Goal: Communication & Community: Answer question/provide support

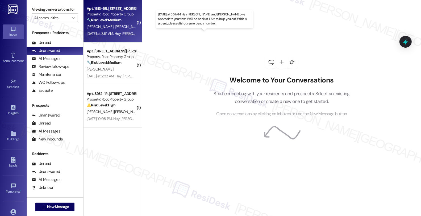
click at [126, 31] on div "[DATE] at 3:51 AM: Hey [PERSON_NAME] and [PERSON_NAME], we appreciate your text…" at bounding box center [223, 33] width 273 height 5
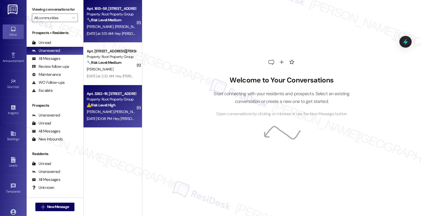
click at [121, 120] on div "[DATE] 10:08 PM: Hey [PERSON_NAME] and [PERSON_NAME], we appreciate your text! …" at bounding box center [222, 118] width 271 height 5
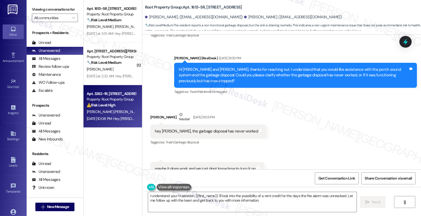
scroll to position [5383, 0]
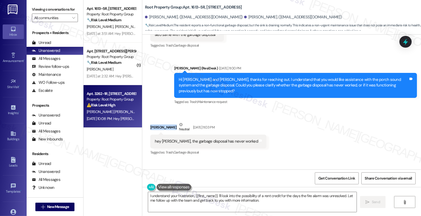
drag, startPoint x: 147, startPoint y: 71, endPoint x: 168, endPoint y: 71, distance: 21.0
click at [168, 122] on div "[PERSON_NAME] Neutral [DATE] 11:03 PM" at bounding box center [208, 128] width 116 height 13
copy div "[PERSON_NAME]"
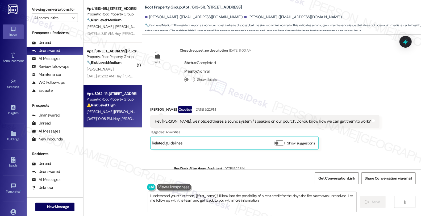
scroll to position [5176, 0]
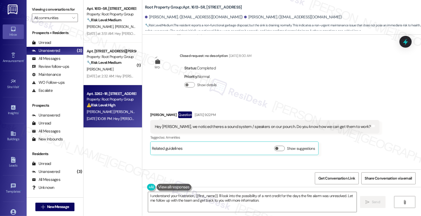
click at [150, 111] on div "[PERSON_NAME] Question [DATE] 9:22 PM" at bounding box center [264, 115] width 229 height 9
copy div "Jack"
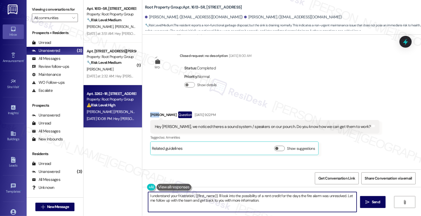
click at [148, 194] on textarea "I understand your frustration, {{first_name}}. I'll look into the possibility o…" at bounding box center [252, 202] width 208 height 20
paste textarea "Jack"
click at [148, 195] on textarea "[PERSON_NAME] I understand your frustration, {{first_name}}. I'll look into the…" at bounding box center [252, 202] width 208 height 20
click at [157, 195] on textarea "Hi [PERSON_NAME] I understand your frustration, {{first_name}}. I'll look into …" at bounding box center [252, 202] width 208 height 20
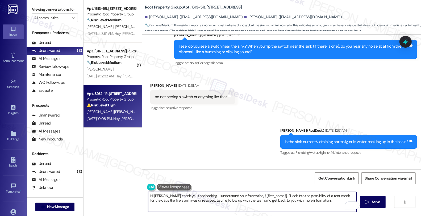
scroll to position [5590, 0]
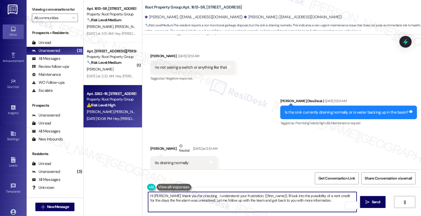
click at [307, 200] on textarea "Hi [PERSON_NAME], thank you for checking. I understand your frustration, {{firs…" at bounding box center [252, 202] width 208 height 20
paste textarea "AppFolio needs residents to submit work orders directly so maintenance gets not…"
drag, startPoint x: 267, startPoint y: 201, endPoint x: 315, endPoint y: 200, distance: 48.1
click at [315, 200] on textarea "Hi [PERSON_NAME], thank you for checking. We need to put in a work order to hav…" at bounding box center [252, 202] width 208 height 20
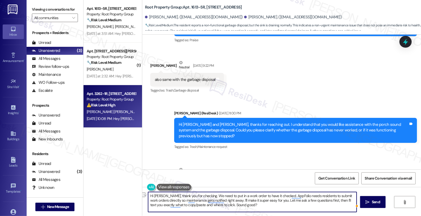
scroll to position [5383, 0]
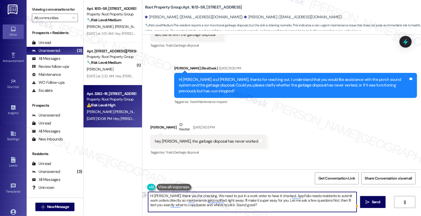
click at [324, 200] on textarea "Hi [PERSON_NAME], thank you for checking. We need to put in a work order to hav…" at bounding box center [252, 202] width 208 height 20
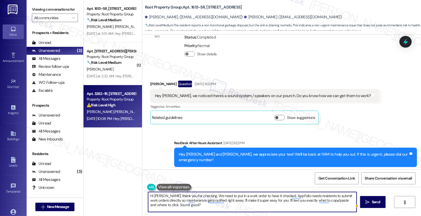
scroll to position [5206, 0]
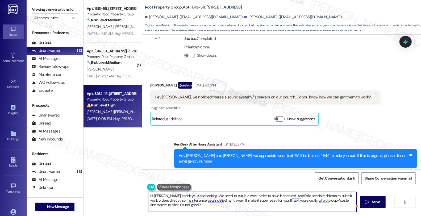
click at [257, 196] on textarea "Hi [PERSON_NAME], thank you for checking. We need to put in a work order to hav…" at bounding box center [252, 202] width 208 height 20
click at [256, 194] on textarea "Hi [PERSON_NAME], thank you for checking. We need to put in a work order to hav…" at bounding box center [252, 202] width 208 height 20
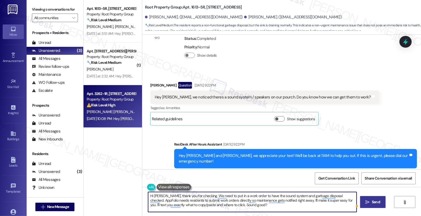
type textarea "Hi [PERSON_NAME], thank you for checking. We need to put in a work order to hav…"
click at [379, 200] on span "Send" at bounding box center [376, 202] width 8 height 6
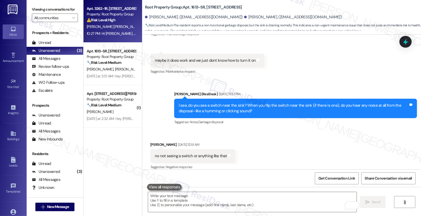
scroll to position [5590, 0]
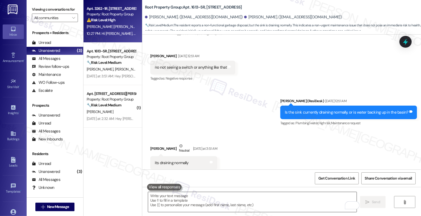
click at [240, 202] on textarea "To enrich screen reader interactions, please activate Accessibility in Grammarl…" at bounding box center [252, 202] width 208 height 20
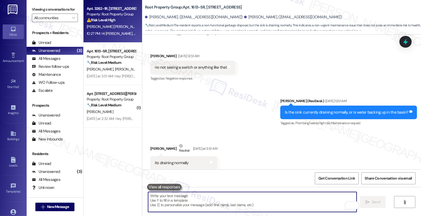
click at [274, 205] on textarea "To enrich screen reader interactions, please activate Accessibility in Grammarl…" at bounding box center [252, 202] width 208 height 20
paste textarea "AppFolio needs residents to submit work orders directly so maintenance gets not…"
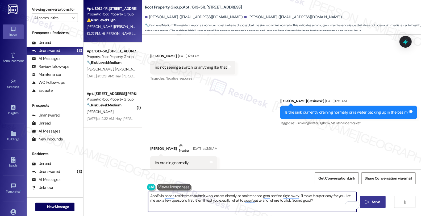
click at [148, 197] on div "AppFolio needs residents to submit work orders directly so maintenance gets not…" at bounding box center [252, 202] width 209 height 20
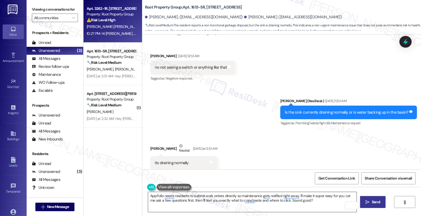
click at [148, 194] on textarea "AppFolio needs residents to submit work orders directly so maintenance gets not…" at bounding box center [252, 202] width 208 height 20
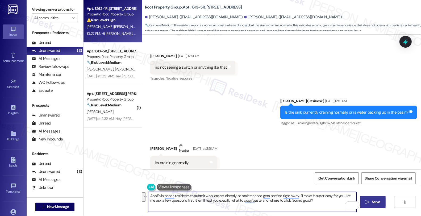
drag, startPoint x: 342, startPoint y: 195, endPoint x: 192, endPoint y: 205, distance: 150.5
click at [192, 205] on textarea "AppFolio needs residents to submit work orders directly so maintenance gets not…" at bounding box center [252, 202] width 208 height 20
click at [148, 195] on textarea "AppFolio needs residents to submit work orders directly so maintenance gets not…" at bounding box center [252, 202] width 208 height 20
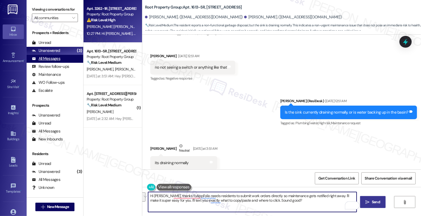
type textarea "Hi [PERSON_NAME], thanks foAppFolio needs residents to submit work orders direc…"
click at [58, 61] on div "All Messages" at bounding box center [46, 59] width 28 height 6
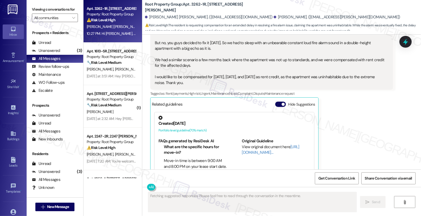
scroll to position [1144, 0]
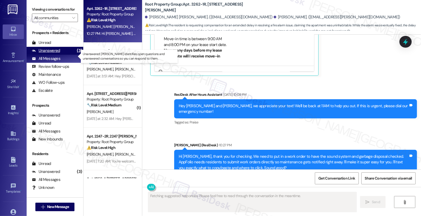
click at [41, 53] on div "Unanswered" at bounding box center [46, 51] width 28 height 6
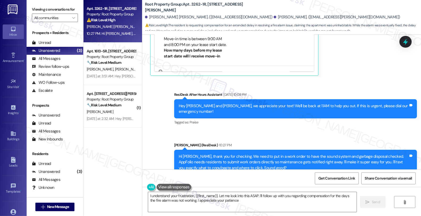
type textarea "I understand your frustration, {{first_name}}. Let me look into this ASAP. I'll…"
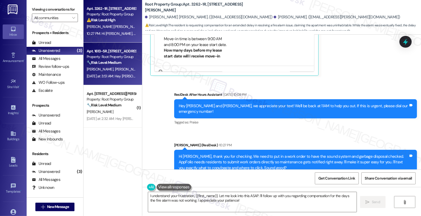
click at [105, 66] on div "[PERSON_NAME] [PERSON_NAME]" at bounding box center [111, 69] width 50 height 7
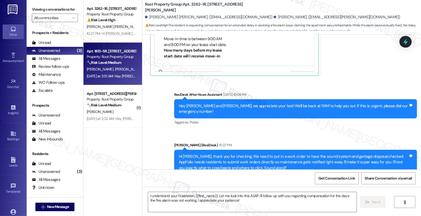
type textarea "Fetching suggested responses. Please feel free to read through the conversation…"
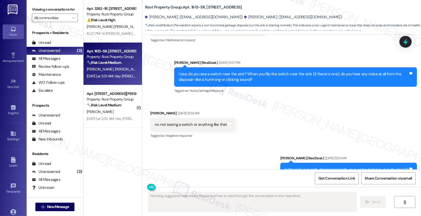
scroll to position [5590, 0]
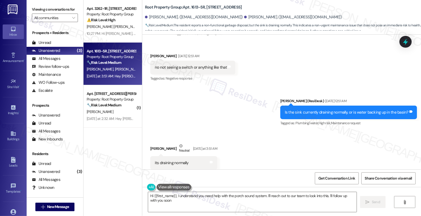
type textarea "Hi {{first_name}}, I understand you need help with the porch sound system. I'll…"
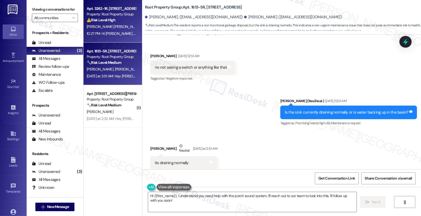
click at [115, 32] on div "10:27 PM: Hi [PERSON_NAME], thank you for checking. We need to put in a work or…" at bounding box center [351, 33] width 528 height 5
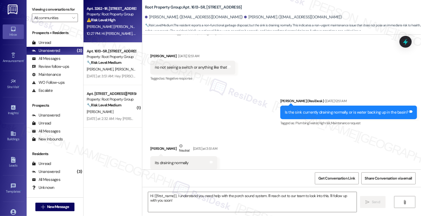
type textarea "Fetching suggested responses. Please feel free to read through the conversation…"
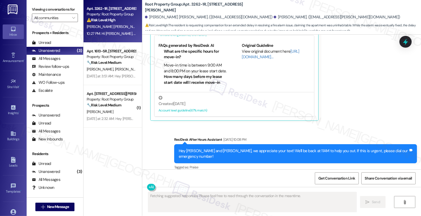
scroll to position [1144, 0]
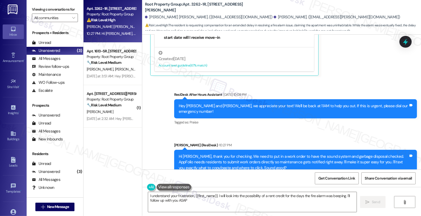
type textarea "I understand your frustration, {{first_name}}. I will look into the possibility…"
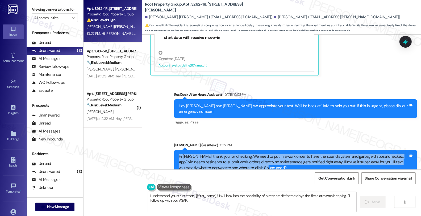
drag, startPoint x: 260, startPoint y: 153, endPoint x: 170, endPoint y: 139, distance: 90.4
click at [170, 139] on div "Sent via SMS [PERSON_NAME] (ResiDesk) 10:27 PM Hi [PERSON_NAME], thank you for …" at bounding box center [295, 162] width 251 height 48
copy div "Hi [PERSON_NAME], thank you for checking. We need to put in a work order to hav…"
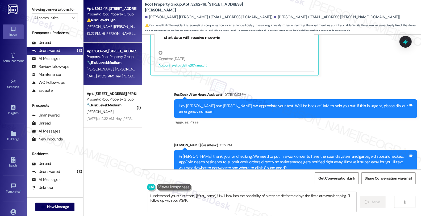
click at [118, 68] on div "[PERSON_NAME] [PERSON_NAME]" at bounding box center [111, 69] width 50 height 7
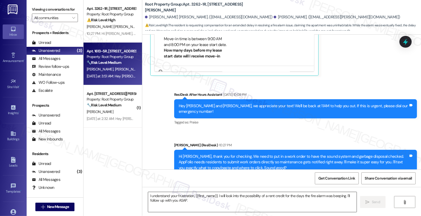
type textarea "Fetching suggested responses. Please feel free to read through the conversation…"
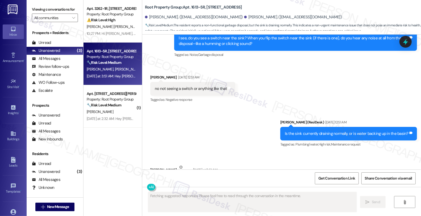
scroll to position [5590, 0]
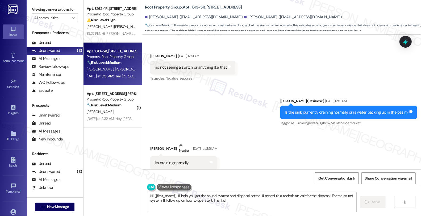
click at [236, 202] on textarea "Hi {{first_name}}, I'll help you get the sound system and disposal sorted. I'll…" at bounding box center [252, 202] width 208 height 20
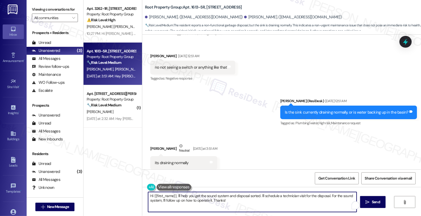
paste textarea "[PERSON_NAME], thank you for checking. We need to put in a work order to have t…"
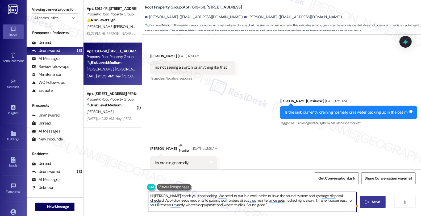
type textarea "Hi [PERSON_NAME], thank you for checking. We need to put in a work order to hav…"
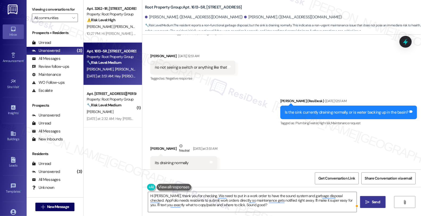
click at [380, 204] on span "Send" at bounding box center [376, 202] width 8 height 6
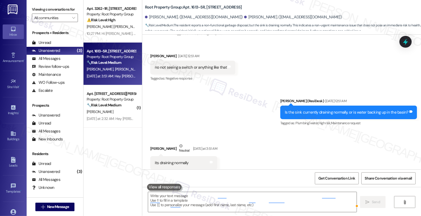
scroll to position [5545, 0]
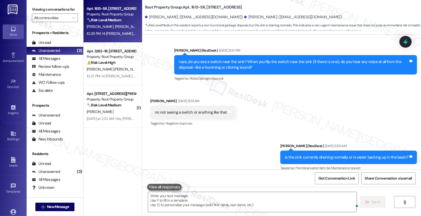
click at [118, 24] on div "[PERSON_NAME] [PERSON_NAME]" at bounding box center [111, 26] width 50 height 7
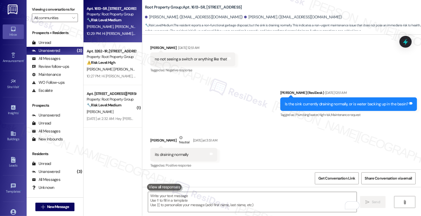
scroll to position [5638, 0]
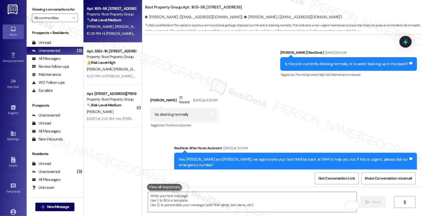
click at [117, 24] on div "[PERSON_NAME] [PERSON_NAME]" at bounding box center [111, 26] width 50 height 7
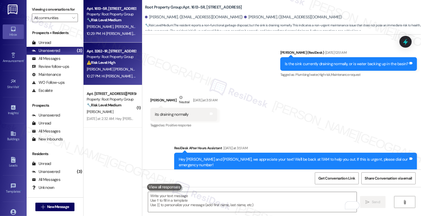
click at [142, 70] on span "[PERSON_NAME]" at bounding box center [155, 69] width 27 height 5
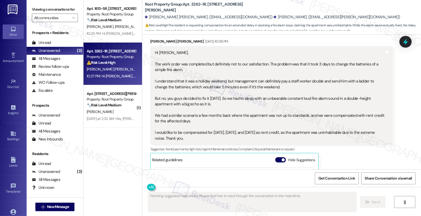
scroll to position [937, 0]
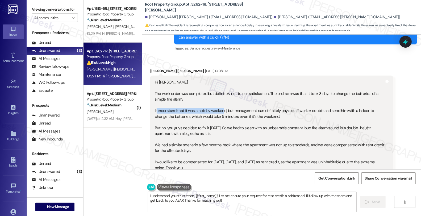
drag, startPoint x: 153, startPoint y: 92, endPoint x: 219, endPoint y: 96, distance: 65.8
click at [219, 96] on div "Hi [PERSON_NAME], The work order was completed but definitely not to our satisf…" at bounding box center [270, 124] width 230 height 91
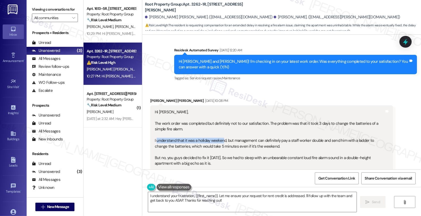
scroll to position [907, 0]
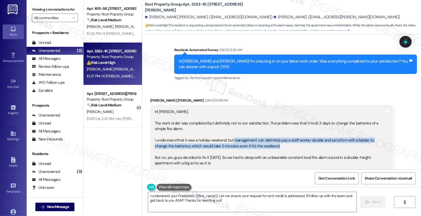
drag, startPoint x: 234, startPoint y: 124, endPoint x: 282, endPoint y: 129, distance: 48.7
click at [282, 129] on div "Hi [PERSON_NAME], The work order was completed but definitely not to our satisf…" at bounding box center [270, 154] width 230 height 91
click at [148, 198] on textarea "I understand your frustration, {{first_name}}. Let me ensure your request for r…" at bounding box center [252, 202] width 208 height 20
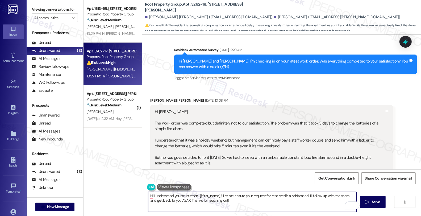
click at [155, 94] on div "Received via SMS [PERSON_NAME] [PERSON_NAME] [DATE] 10:08 PM Hi [PERSON_NAME], …" at bounding box center [271, 205] width 251 height 222
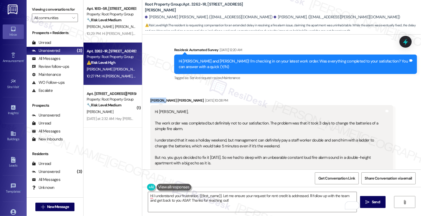
click at [155, 94] on div "Received via SMS [PERSON_NAME] [PERSON_NAME] [DATE] 10:08 PM Hi [PERSON_NAME], …" at bounding box center [271, 205] width 251 height 222
copy div "[PERSON_NAME]"
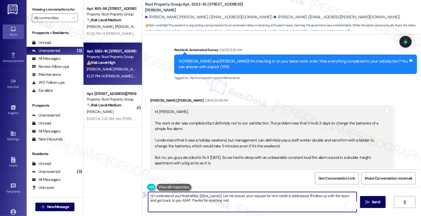
drag, startPoint x: 151, startPoint y: 196, endPoint x: 195, endPoint y: 196, distance: 44.4
click at [195, 196] on textarea "Hi I understand your frustration, {{first_name}}. Let me ensure your request fo…" at bounding box center [252, 202] width 208 height 20
drag, startPoint x: 173, startPoint y: 196, endPoint x: 188, endPoint y: 206, distance: 18.6
click at [188, 206] on textarea "Hi {first_name}}. Let me ensure your request for rent credit is addressed. I'll…" at bounding box center [252, 202] width 208 height 20
type textarea "Hi {first_name}}, please disregard my previous message."
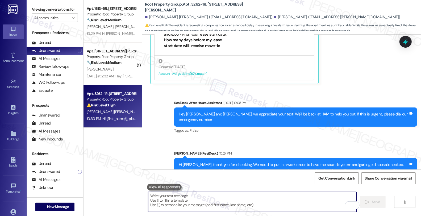
scroll to position [1181, 0]
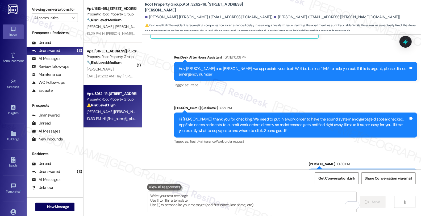
drag, startPoint x: 317, startPoint y: 158, endPoint x: 411, endPoint y: 159, distance: 93.9
click at [409, 173] on div "Hi {first_name}}, please disregard my previous message." at bounding box center [361, 176] width 96 height 6
copy div "Hi {first_name}}, please disregard my previous message."
click at [209, 208] on textarea "To enrich screen reader interactions, please activate Accessibility in Grammarl…" at bounding box center [252, 202] width 208 height 20
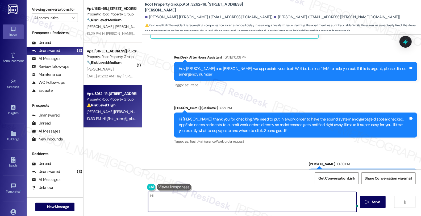
paste textarea "Hi {first_name}}, please disregard my previous message."
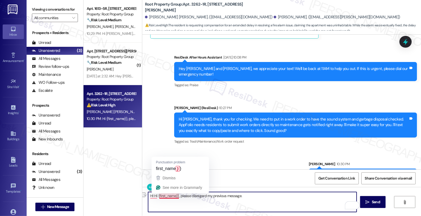
drag, startPoint x: 149, startPoint y: 196, endPoint x: 329, endPoint y: 197, distance: 179.7
click at [329, 197] on textarea "HI Hi {first_name}}, please disregard my previous message." at bounding box center [252, 202] width 208 height 20
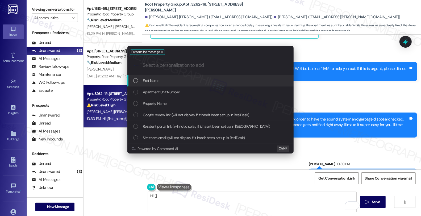
click at [234, 83] on div "First Name" at bounding box center [211, 81] width 156 height 6
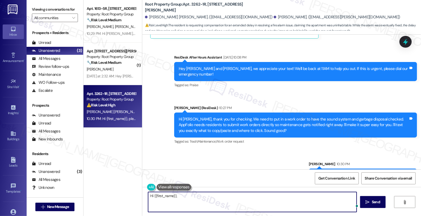
paste textarea "Hi {first_name}}, please disregard my previous message."
drag, startPoint x: 174, startPoint y: 194, endPoint x: 200, endPoint y: 195, distance: 26.1
click at [200, 195] on textarea "Hi {{first_name}}, Hi {first_name}}, please disregard my previous message." at bounding box center [252, 202] width 208 height 20
type textarea "Hi {{first_name}}, please disregard my previous message."
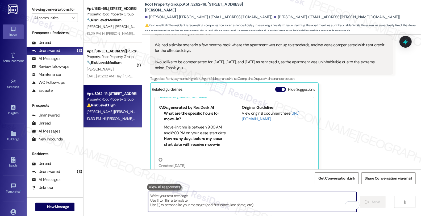
scroll to position [948, 0]
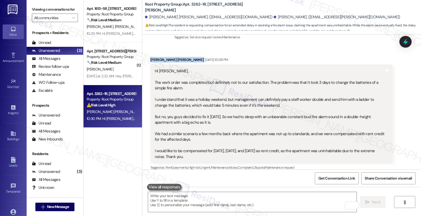
drag, startPoint x: 146, startPoint y: 42, endPoint x: 185, endPoint y: 43, distance: 38.8
click at [185, 53] on div "Received via SMS [PERSON_NAME] [PERSON_NAME] [DATE] 10:08 PM Hi [PERSON_NAME], …" at bounding box center [271, 164] width 251 height 222
copy div "[PERSON_NAME] [PERSON_NAME]"
click at [230, 206] on textarea "To enrich screen reader interactions, please activate Accessibility in Grammarl…" at bounding box center [252, 202] width 208 height 20
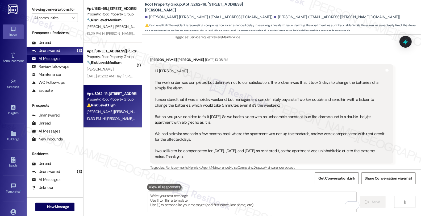
click at [58, 61] on div "All Messages" at bounding box center [46, 59] width 28 height 6
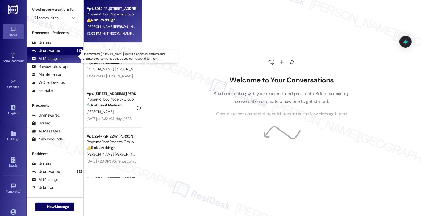
click at [57, 53] on div "Unanswered" at bounding box center [46, 51] width 28 height 6
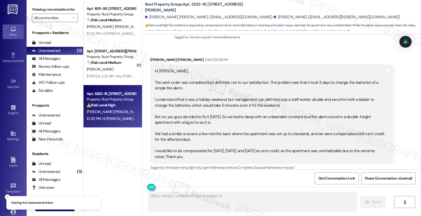
drag, startPoint x: 174, startPoint y: 139, endPoint x: 150, endPoint y: 54, distance: 88.3
click at [150, 64] on div "Hi [PERSON_NAME], The work order was completed but definitely not to our satisf…" at bounding box center [271, 113] width 243 height 99
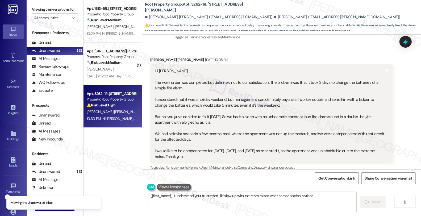
copy div "Hi [PERSON_NAME], The work order was completed but definitely not to our satisf…"
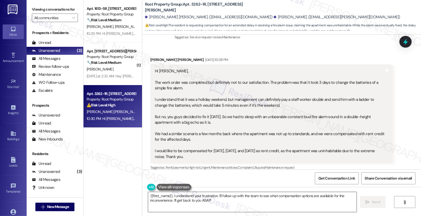
click at [148, 192] on div "{{first_name}}, I understand your frustration. I'll follow up with the team to …" at bounding box center [252, 202] width 209 height 20
click at [148, 197] on textarea "{{first_name}}, I understand your frustration. I'll follow up with the team to …" at bounding box center [252, 202] width 208 height 20
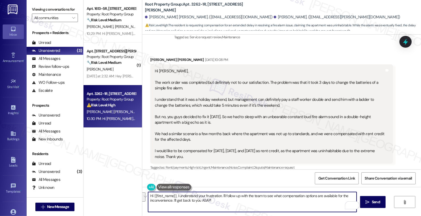
drag, startPoint x: 219, startPoint y: 195, endPoint x: 227, endPoint y: 203, distance: 10.7
click at [227, 203] on textarea "Hi {{first_name}}, I understand your frustration. I'll follow up with the team …" at bounding box center [252, 202] width 208 height 20
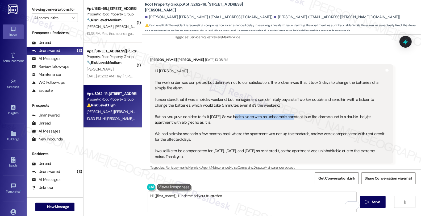
drag, startPoint x: 233, startPoint y: 98, endPoint x: 288, endPoint y: 99, distance: 55.3
click at [288, 99] on div "Hi [PERSON_NAME], The work order was completed but definitely not to our satisf…" at bounding box center [270, 113] width 230 height 91
click at [245, 104] on div "Hi [PERSON_NAME], The work order was completed but definitely not to our satisf…" at bounding box center [270, 113] width 230 height 91
click at [175, 186] on button at bounding box center [174, 187] width 35 height 7
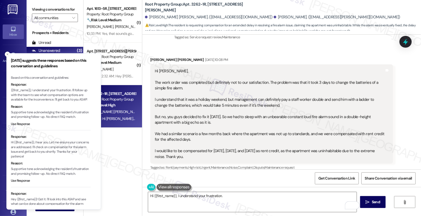
scroll to position [30, 0]
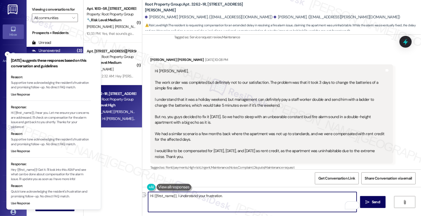
drag, startPoint x: 174, startPoint y: 195, endPoint x: 246, endPoint y: 195, distance: 71.5
click at [246, 195] on textarea "Hi {{first_name}}, I understand your frustration." at bounding box center [252, 202] width 208 height 20
paste textarea "Hi [Resident’s Name], thank you for sharing this with us. I’m really sorry to h…"
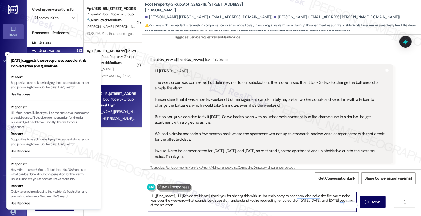
scroll to position [0, 0]
drag, startPoint x: 177, startPoint y: 195, endPoint x: 206, endPoint y: 193, distance: 29.3
click at [206, 193] on textarea "Hi {{first_name}}, Hi [Resident’s Name], thank you for sharing this with us. I’…" at bounding box center [252, 202] width 208 height 20
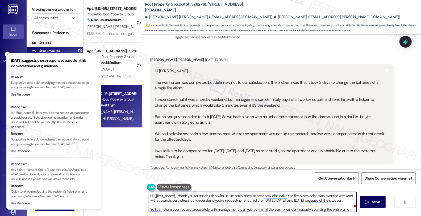
click at [349, 195] on textarea "Hi {{first_name}}, thank you for sharing this with us. I’m really sorry to hear…" at bounding box center [252, 202] width 208 height 20
click at [186, 200] on textarea "Hi {{first_name}}, thank you for sharing this with us. I’m really sorry to hear…" at bounding box center [252, 202] width 208 height 20
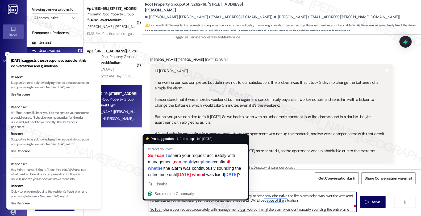
click at [270, 208] on textarea "Hi {{first_name}}, thank you for sharing this with us. I’m really sorry to hear…" at bounding box center [252, 202] width 208 height 20
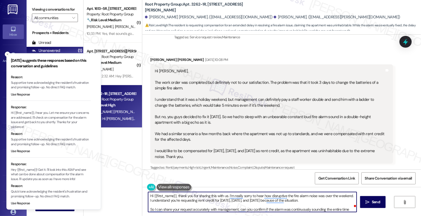
click at [312, 202] on textarea "Hi {{first_name}}, thank you for sharing this with us. I’m really sorry to hear…" at bounding box center [252, 202] width 208 height 20
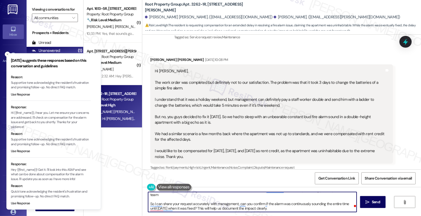
scroll to position [0, 0]
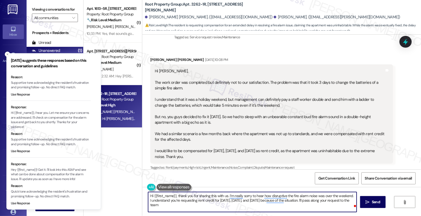
click at [302, 200] on textarea "Hi {{first_name}}, thank you for sharing this with us. I’m really sorry to hear…" at bounding box center [252, 202] width 208 height 20
click at [302, 198] on textarea "Hi {{first_name}}, thank you for sharing this with us. I’m really sorry to hear…" at bounding box center [252, 202] width 208 height 20
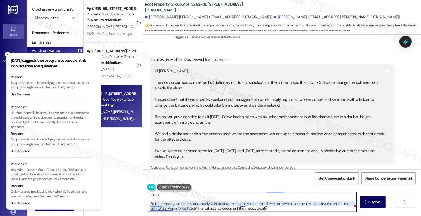
click at [238, 203] on textarea "Hi {{first_name}}, thank you for sharing this with us. I’m really sorry to hear…" at bounding box center [252, 202] width 208 height 20
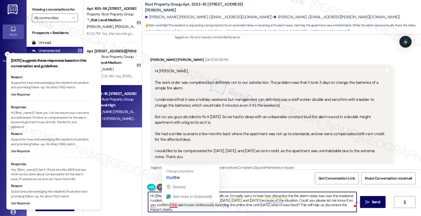
click at [165, 203] on textarea "Hi {{first_name}}, thank you for sharing this with us. I’m really sorry to hear…" at bounding box center [252, 202] width 208 height 20
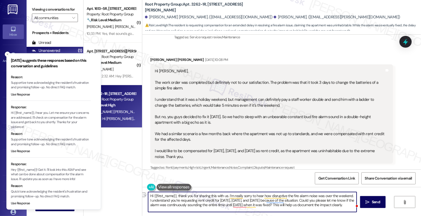
drag, startPoint x: 273, startPoint y: 205, endPoint x: 361, endPoint y: 206, distance: 87.2
click at [361, 206] on div "Hi {{first_name}}, thank you for sharing this with us. I’m really sorry to hear…" at bounding box center [281, 207] width 279 height 40
click at [290, 205] on textarea "Hi {{first_name}}, thank you for sharing this with us. I’m really sorry to hear…" at bounding box center [252, 202] width 208 height 20
type textarea "Hi {{first_name}}, thank you for sharing this with us. I’m really sorry to hear…"
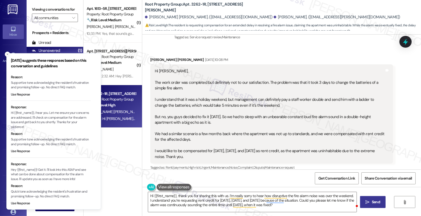
drag, startPoint x: 383, startPoint y: 206, endPoint x: 373, endPoint y: 206, distance: 9.8
click at [383, 206] on button " Send" at bounding box center [373, 202] width 26 height 12
click at [232, 203] on textarea "Hi {{first_name}}, thank you for sharing this with us. I’m really sorry to hear…" at bounding box center [253, 202] width 208 height 20
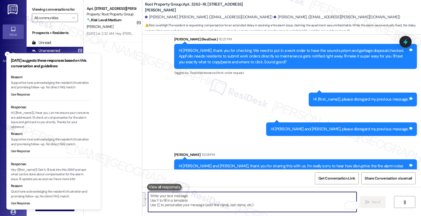
scroll to position [1251, 0]
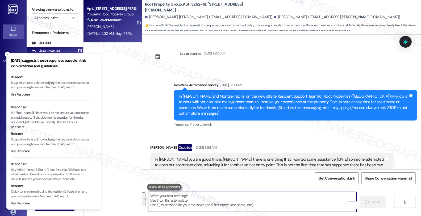
scroll to position [1251, 0]
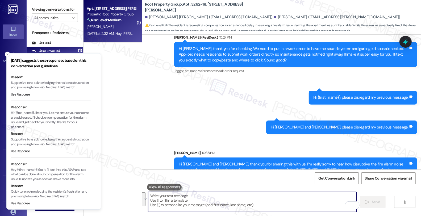
click at [120, 19] on div "🔧 Risk Level: Medium The resident is reporting that their name is not in the Do…" at bounding box center [111, 20] width 49 height 6
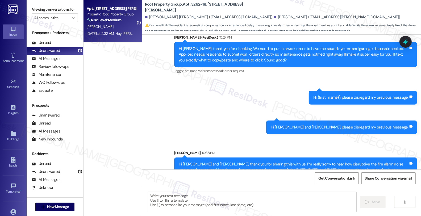
type textarea "Fetching suggested responses. Please feel free to read through the conversation…"
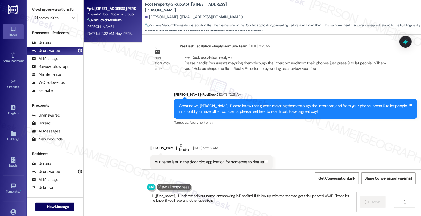
scroll to position [795, 0]
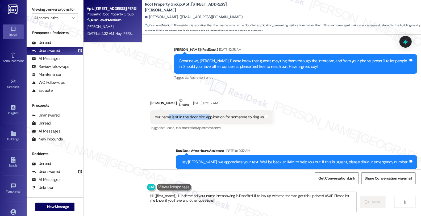
drag, startPoint x: 164, startPoint y: 105, endPoint x: 206, endPoint y: 105, distance: 42.3
click at [206, 114] on div "our name isn't in the door bird application for someone to ring us" at bounding box center [209, 117] width 109 height 6
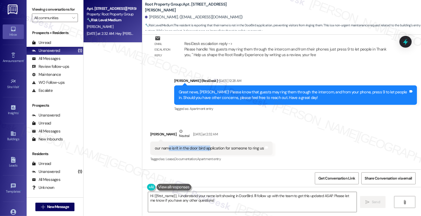
scroll to position [765, 0]
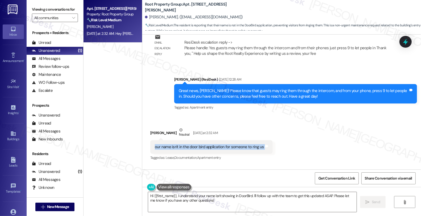
drag, startPoint x: 150, startPoint y: 135, endPoint x: 274, endPoint y: 137, distance: 123.9
click at [274, 137] on div "Received via SMS Kenady Farwell Neutral Yesterday at 2:32 AM our name isn't in …" at bounding box center [281, 140] width 279 height 51
copy div "our name isn't in the door bird application for someone to ring us Tags and not…"
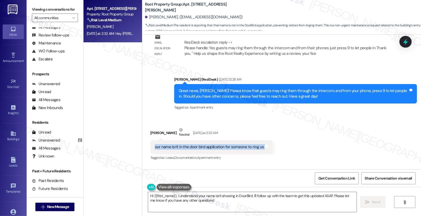
scroll to position [32, 0]
click at [342, 150] on div "Received via SMS Kenady Farwell Neutral Yesterday at 2:32 AM our name isn't in …" at bounding box center [281, 140] width 279 height 51
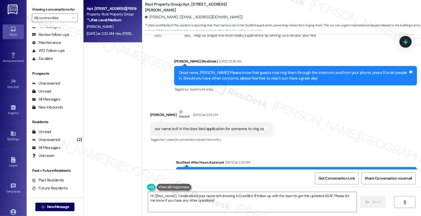
scroll to position [795, 0]
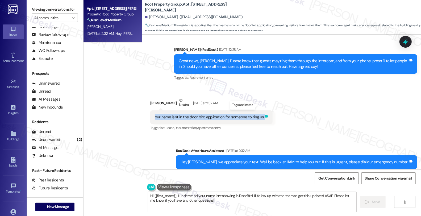
drag, startPoint x: 150, startPoint y: 106, endPoint x: 261, endPoint y: 106, distance: 110.6
click at [261, 110] on div "our name isn't in the door bird application for someone to ring us Tags and not…" at bounding box center [211, 117] width 122 height 14
copy div "our name isn't in the door bird application for someone to ring us Tags and not…"
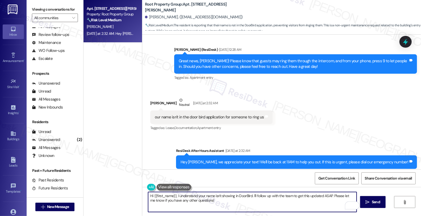
drag, startPoint x: 291, startPoint y: 195, endPoint x: 294, endPoint y: 204, distance: 8.7
click at [294, 204] on textarea "Hi {{first_name}}, I understand your name isn't showing in DoorBird. I'll follo…" at bounding box center [252, 202] width 208 height 20
click at [304, 195] on textarea "Hi {{first_name}}, I understand your name isn't showing in DoorBird. I'll follo…" at bounding box center [252, 202] width 208 height 20
type textarea "Hi {{first_name}}, I understand your name isn't showing in DoorBird. I'll follo…"
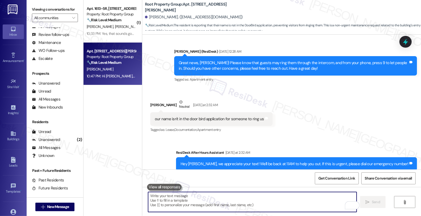
scroll to position [832, 0]
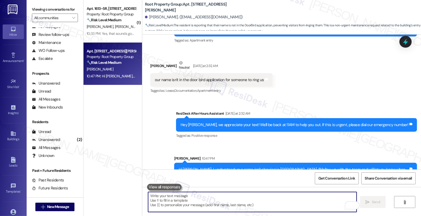
click at [278, 201] on textarea "To enrich screen reader interactions, please activate Accessibility in Grammarl…" at bounding box center [252, 202] width 208 height 20
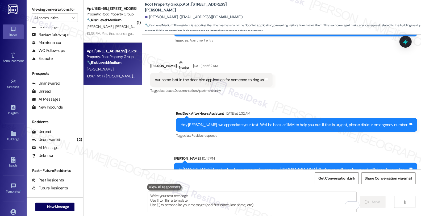
click at [357, 77] on div "Received via SMS Kenady Farwell Neutral Yesterday at 2:32 AM our name isn't in …" at bounding box center [281, 73] width 279 height 51
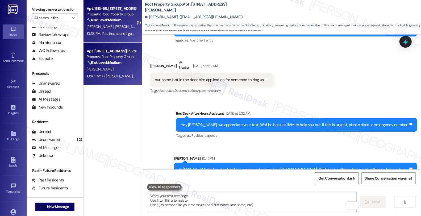
click at [120, 20] on div "🔧 Risk Level: Medium The resident is confirming they can submit the work order …" at bounding box center [111, 20] width 49 height 6
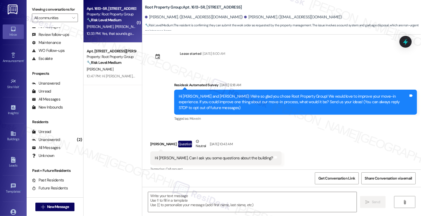
scroll to position [5691, 0]
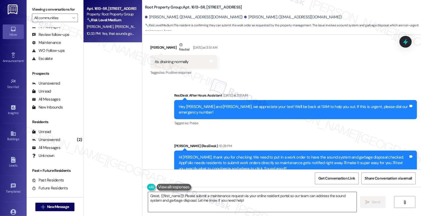
click at [216, 199] on textarea "Great, {{first_name}}! Please submit a maintenance request via your online resi…" at bounding box center [252, 202] width 208 height 20
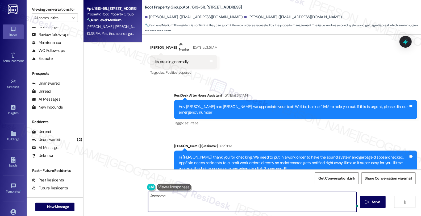
paste textarea "Got it! Kindly log in to the AppFolio portal and click on New Service Request. …"
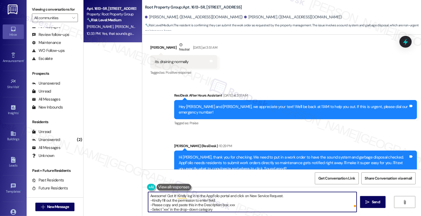
scroll to position [0, 0]
drag, startPoint x: 164, startPoint y: 196, endPoint x: 174, endPoint y: 196, distance: 10.4
click at [174, 196] on textarea "Awesome! Got it! Kindly log in to the AppFolio portal and click on New Service …" at bounding box center [252, 202] width 208 height 20
click at [301, 196] on textarea "Awesome! Kindly log in to the AppFolio portal and click on New Service Request.…" at bounding box center [252, 202] width 208 height 20
click at [227, 207] on div "Yes, that sounds good. I can make the work order. Tags and notes" at bounding box center [198, 214] width 96 height 14
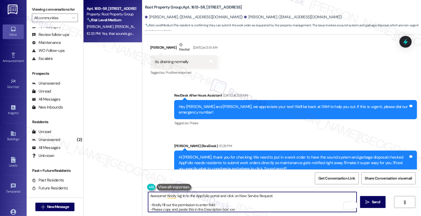
click at [189, 207] on textarea "Awesome! Kindly log in to the AppFolio portal and click on New Service Request.…" at bounding box center [252, 202] width 208 height 20
click at [162, 200] on textarea "Awesome! Kindly log in to the AppFolio portal and click on New Service Request.…" at bounding box center [252, 202] width 208 height 20
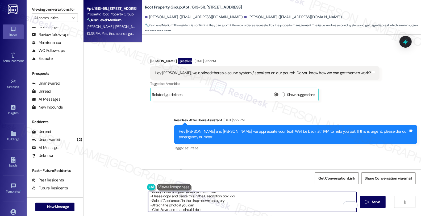
scroll to position [5188, 0]
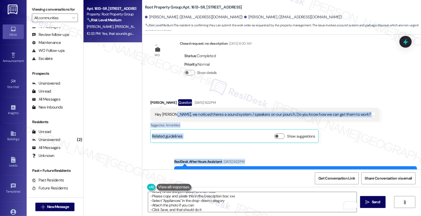
drag, startPoint x: 169, startPoint y: 68, endPoint x: 225, endPoint y: 126, distance: 80.5
click at [225, 126] on div "Lease started Aug 05, 2025 at 8:00 AM Survey, sent via SMS Residesk Automated S…" at bounding box center [281, 102] width 279 height 135
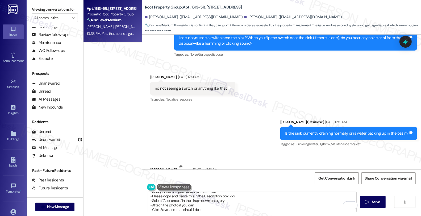
scroll to position [5573, 0]
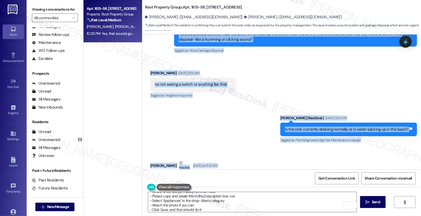
click at [230, 148] on div "Received via SMS Jack Parnello Neutral Yesterday at 3:51 AM its draining normal…" at bounding box center [281, 173] width 279 height 51
copy div "we noticed theres a sound system / speakers on our pourch. Do you know how we c…"
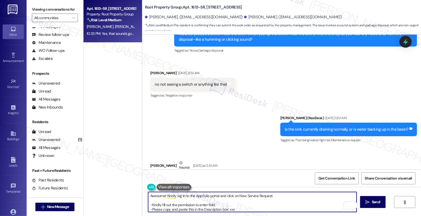
click at [230, 208] on textarea "Awesome! Kindly log in to the AppFolio portal and click on New Service Request.…" at bounding box center [252, 202] width 208 height 20
paste textarea "Residents report that the garbage disposal in the kitchen has never worked. The…"
click at [227, 209] on textarea "Awesome! Kindly log in to the AppFolio portal and click on New Service Request.…" at bounding box center [252, 202] width 208 height 20
click at [226, 208] on textarea "Awesome! Kindly log in to the AppFolio portal and click on New Service Request.…" at bounding box center [252, 202] width 208 height 20
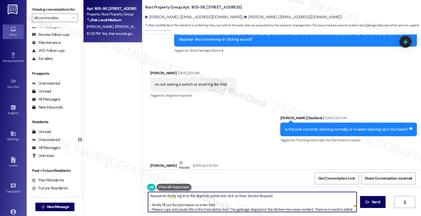
click at [320, 209] on textarea "Awesome! Kindly log in to the AppFolio portal and click on New Service Request.…" at bounding box center [252, 202] width 208 height 20
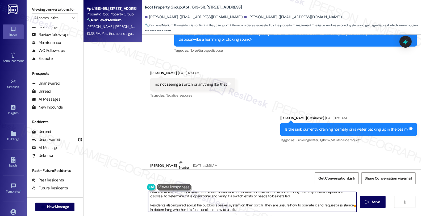
click at [148, 206] on textarea "Awesome! Kindly log in to the AppFolio portal and click on New Service Request.…" at bounding box center [252, 202] width 208 height 20
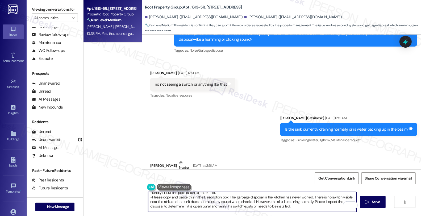
click at [224, 197] on textarea "Awesome! Kindly log in to the AppFolio portal and click on New Service Request.…" at bounding box center [252, 202] width 208 height 20
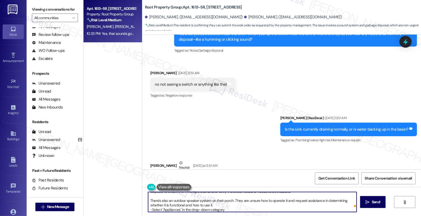
click at [215, 198] on textarea "Awesome! Kindly log in to the AppFolio portal and click on New Service Request.…" at bounding box center [252, 202] width 208 height 20
click at [228, 201] on textarea "Awesome! Kindly log in to the AppFolio portal and click on New Service Request.…" at bounding box center [252, 202] width 208 height 20
click at [286, 199] on textarea "Awesome! Kindly log in to the AppFolio portal and click on New Service Request.…" at bounding box center [252, 202] width 208 height 20
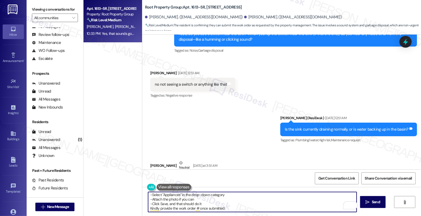
click at [215, 203] on textarea "Awesome! Kindly log in to the AppFolio portal and click on New Service Request.…" at bounding box center [252, 202] width 208 height 20
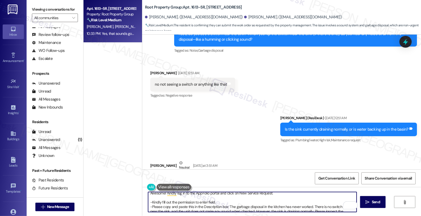
scroll to position [0, 0]
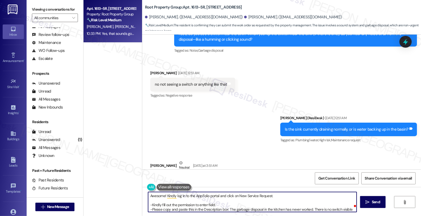
click at [151, 205] on textarea "Awesome! Kindly log in to the AppFolio portal and click on New Service Request.…" at bounding box center [252, 202] width 208 height 20
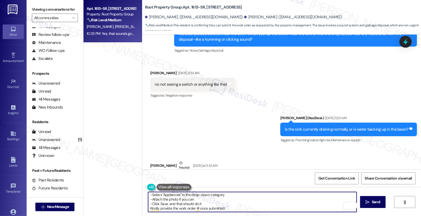
click at [148, 208] on textarea "Awesome! Kindly log in to the AppFolio portal and click on New Service Request.…" at bounding box center [252, 202] width 208 height 20
type textarea "Awesome! Kindly log in to the AppFolio portal and click on New Service Request.…"
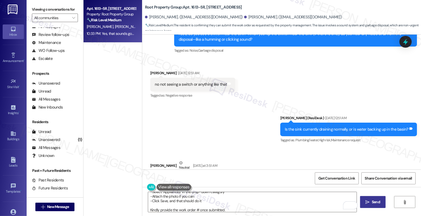
click at [380, 202] on span "Send" at bounding box center [376, 202] width 8 height 6
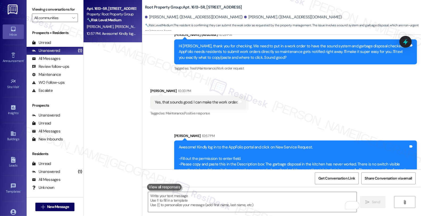
scroll to position [0, 0]
click at [59, 61] on div "All Messages" at bounding box center [46, 59] width 28 height 6
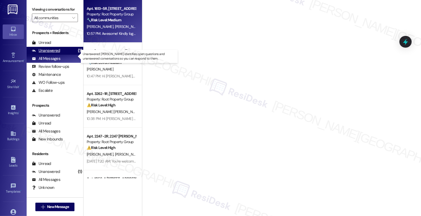
click at [59, 55] on div "Unanswered (1)" at bounding box center [55, 51] width 57 height 8
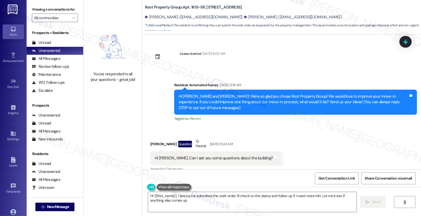
type textarea "Hi {{first_name}}, I see you've submitted the work order. I'll check on the sta…"
